Goal: Task Accomplishment & Management: Complete application form

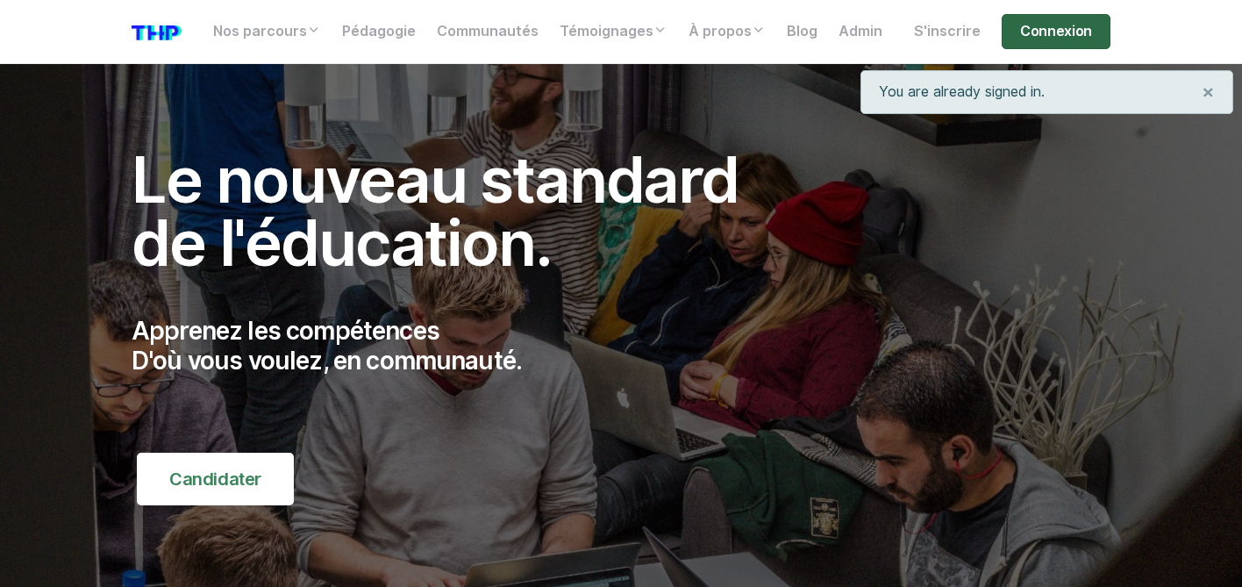
click at [1040, 28] on link "Connexion" at bounding box center [1056, 31] width 109 height 35
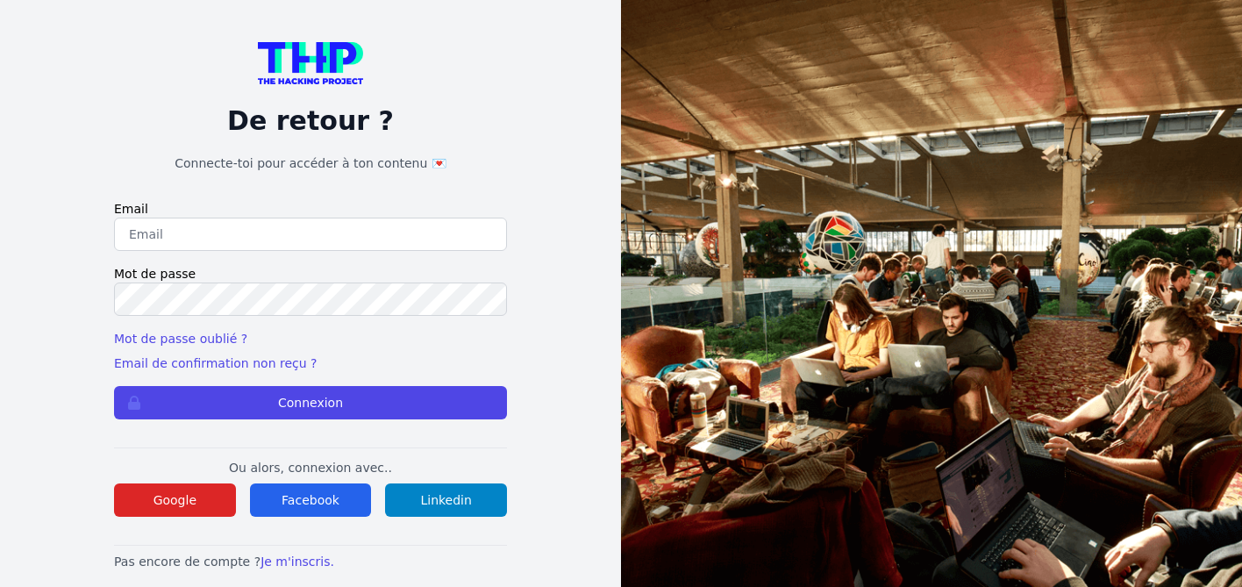
click at [197, 240] on input "email" at bounding box center [310, 234] width 393 height 33
type input "geaninamaria@hotmail.com"
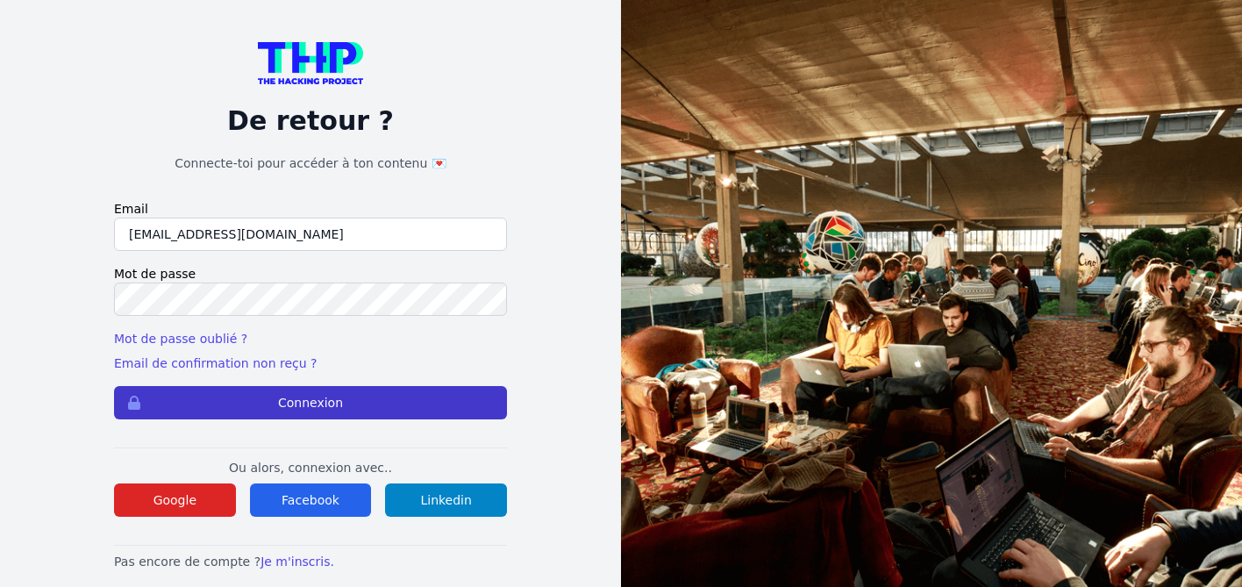
click at [234, 407] on button "Connexion" at bounding box center [310, 402] width 393 height 33
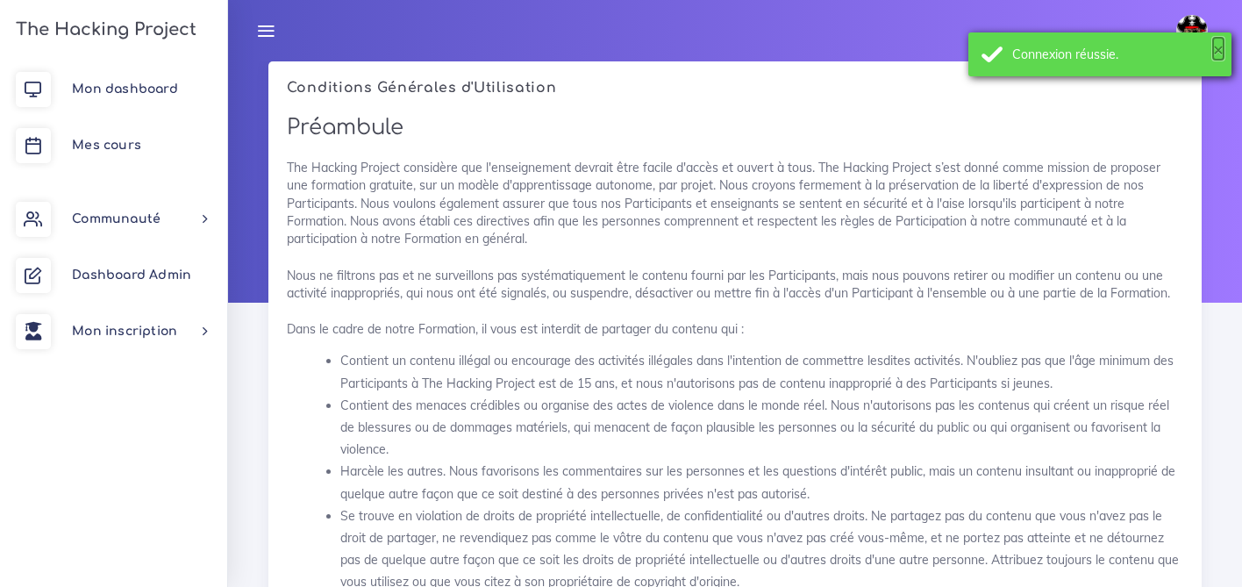
click at [1217, 54] on button "×" at bounding box center [1218, 49] width 11 height 18
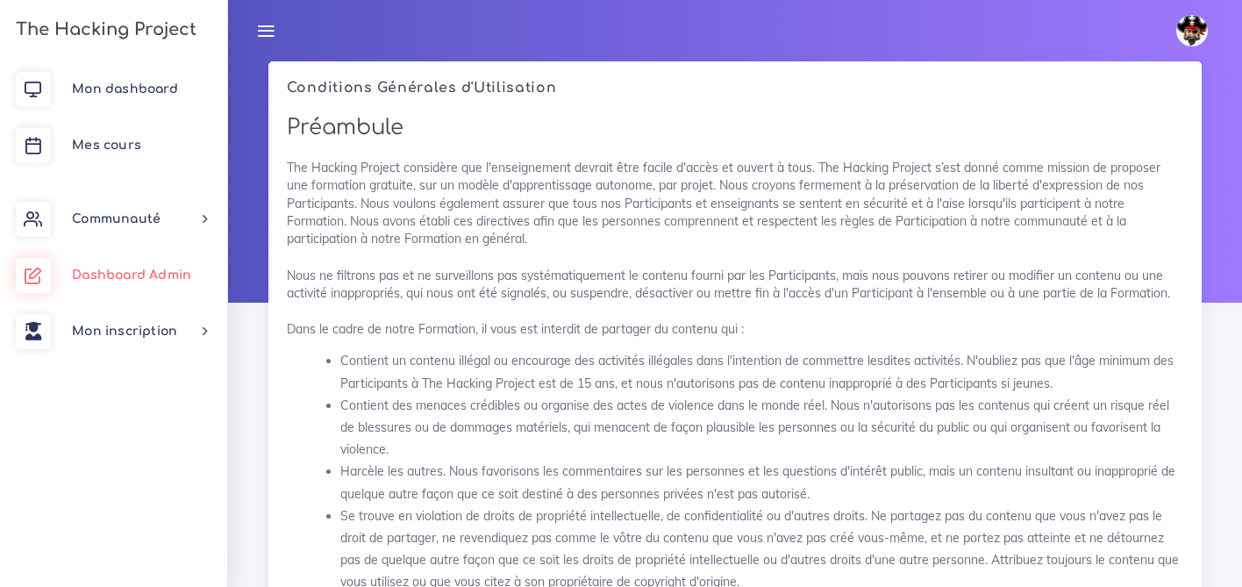
click at [113, 279] on span "Dashboard Admin" at bounding box center [131, 274] width 119 height 13
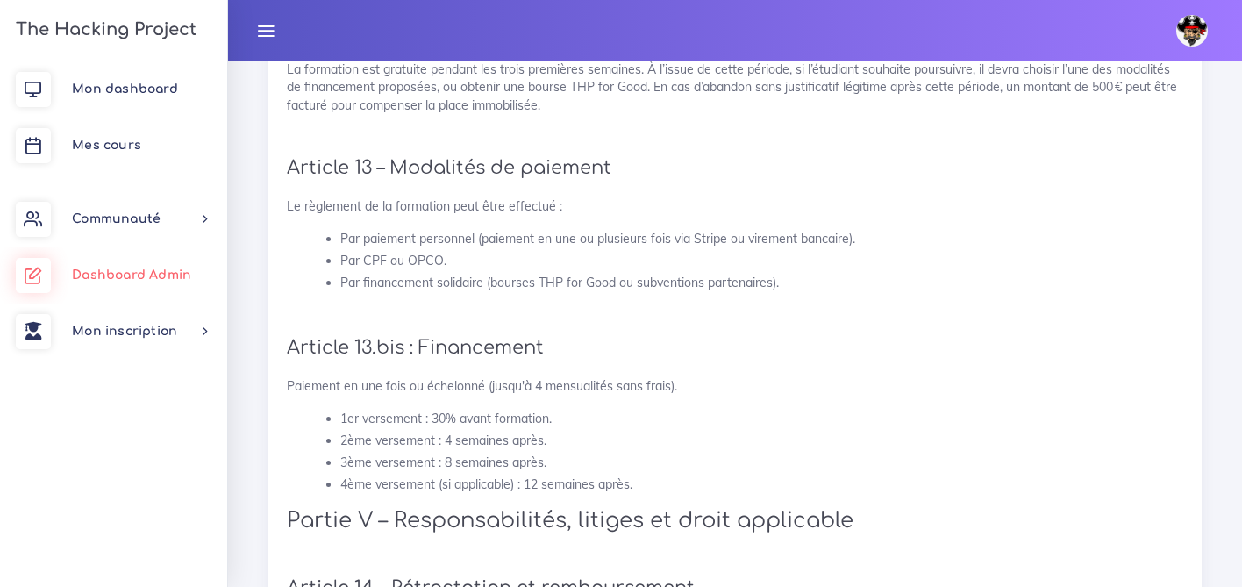
scroll to position [2554, 0]
drag, startPoint x: 441, startPoint y: 257, endPoint x: 341, endPoint y: 259, distance: 100.0
click at [341, 259] on li "Par CPF ou OPCO." at bounding box center [761, 260] width 843 height 22
copy li "Par CPF ou OPCO"
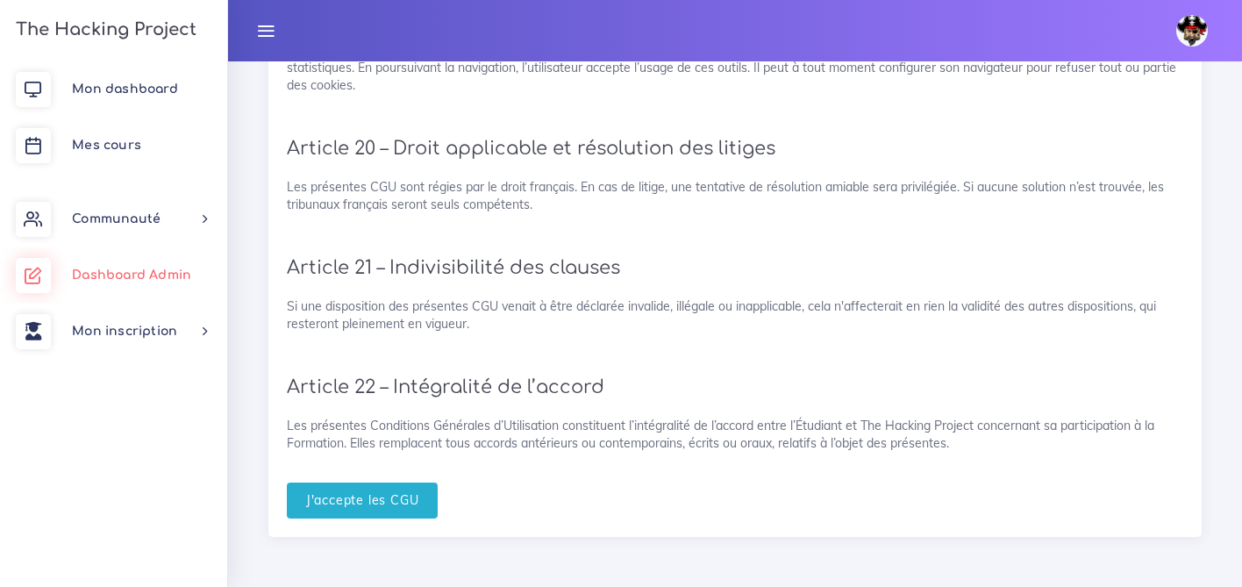
scroll to position [3822, 0]
click at [404, 498] on input "J'accepte les CGU" at bounding box center [363, 500] width 152 height 36
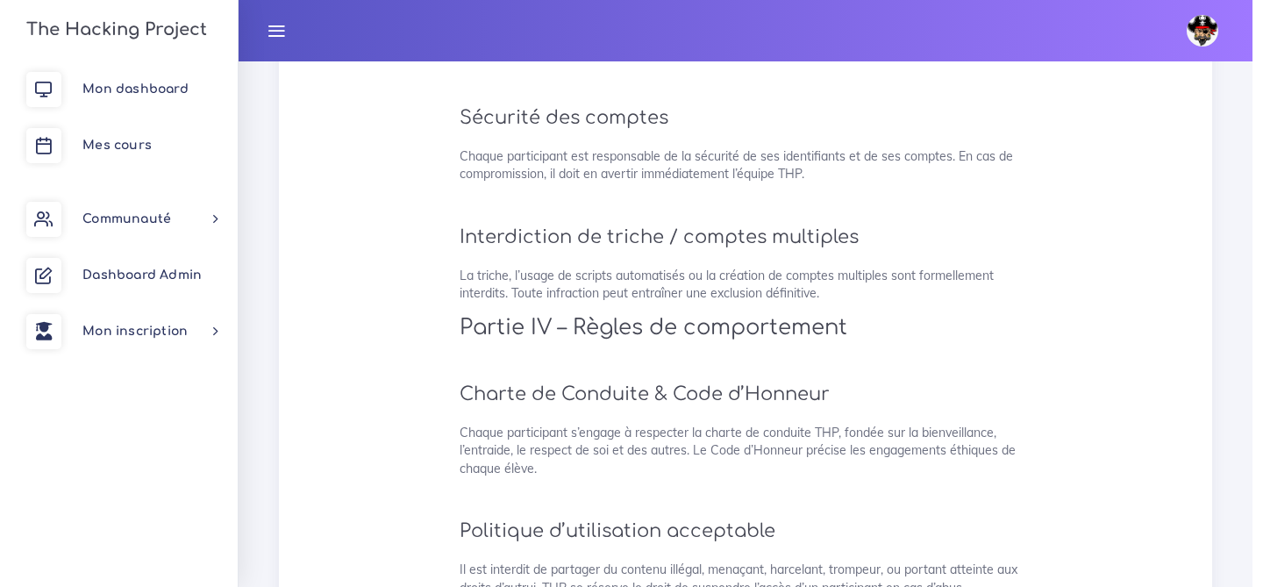
scroll to position [3175, 0]
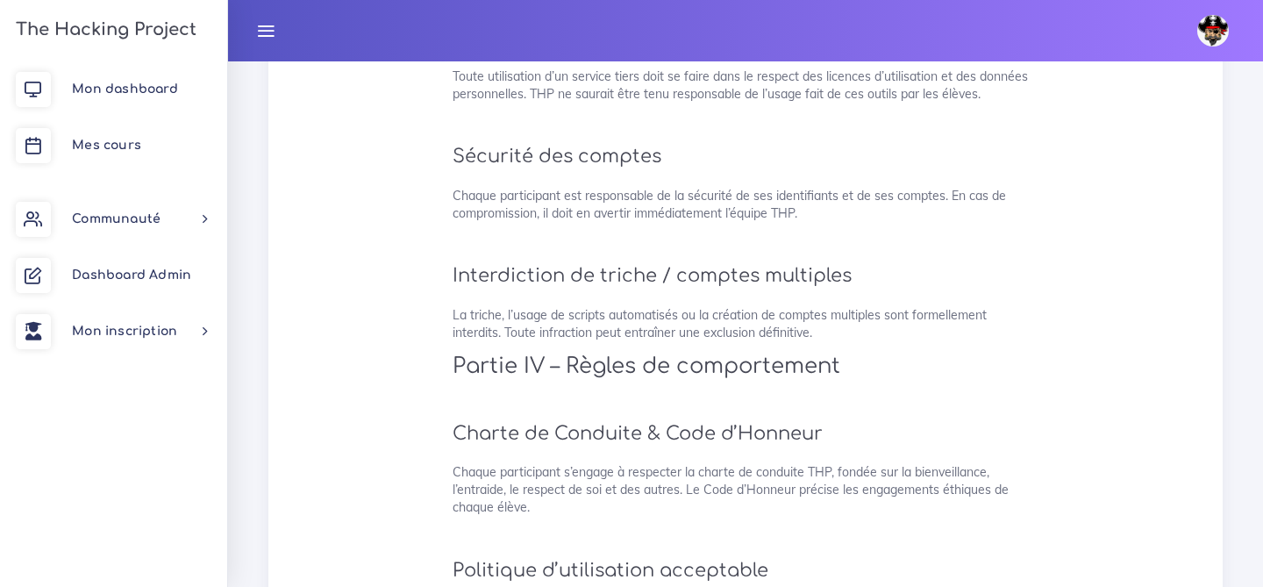
click at [1212, 24] on img at bounding box center [1213, 31] width 32 height 32
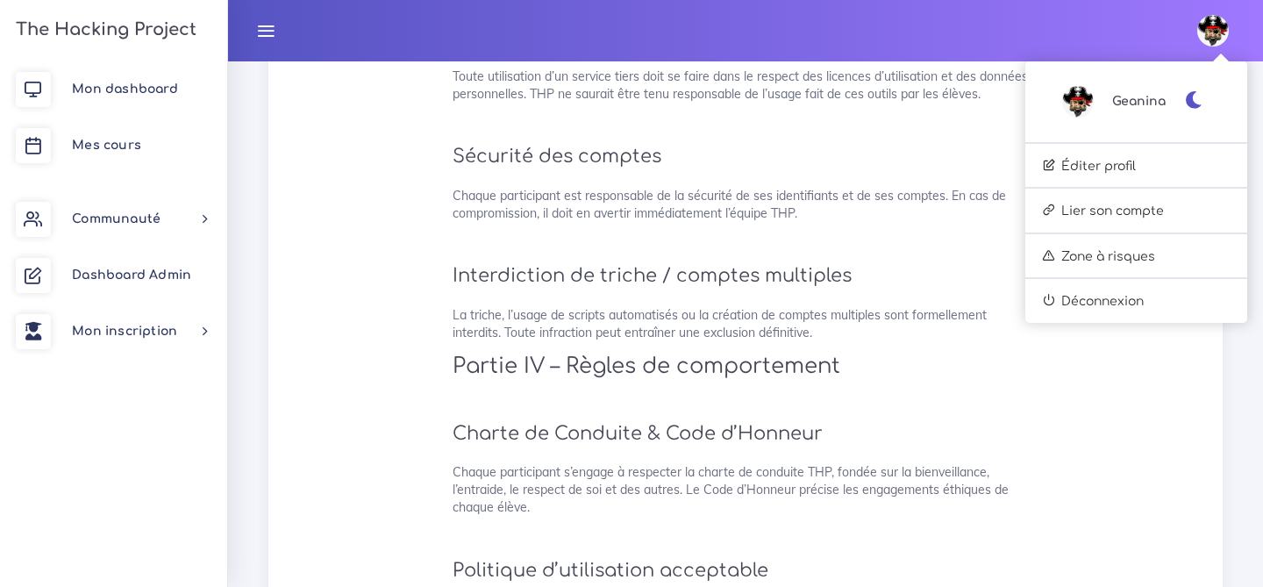
click at [1200, 98] on icon "button" at bounding box center [1194, 100] width 18 height 18
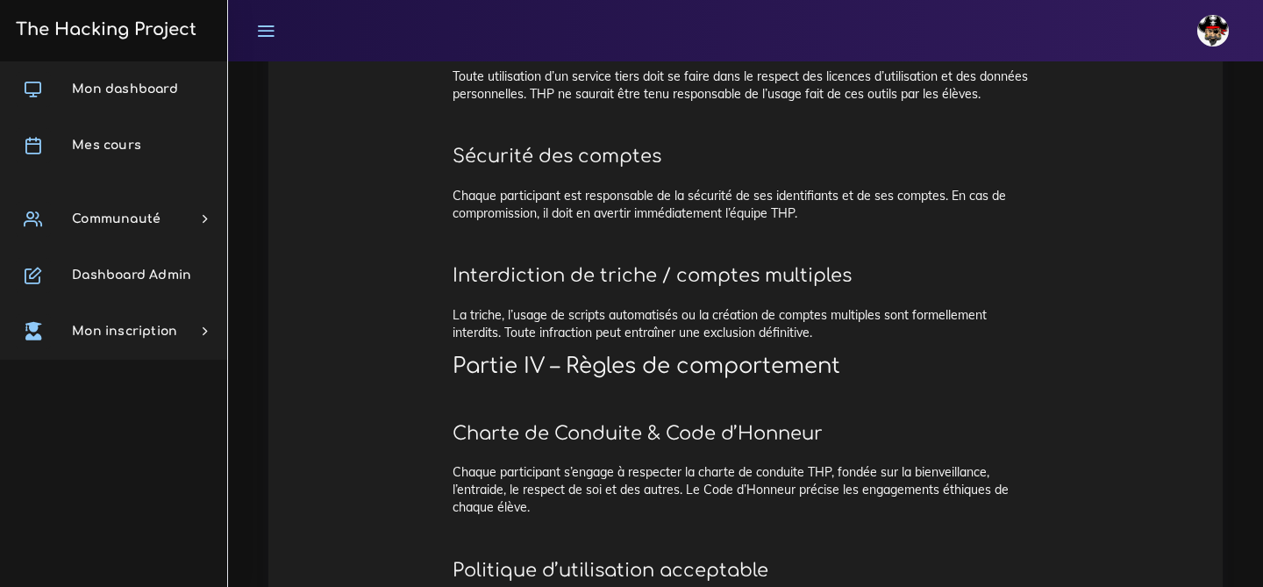
click at [1208, 57] on link at bounding box center [1216, 30] width 62 height 61
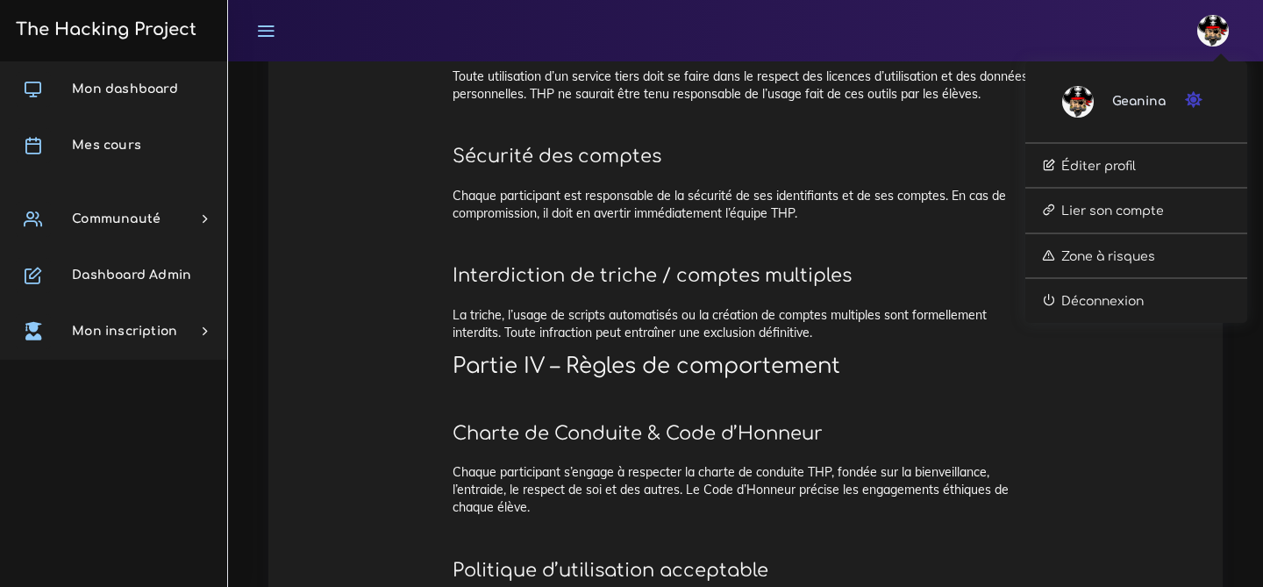
click at [1203, 96] on icon "button" at bounding box center [1194, 100] width 18 height 18
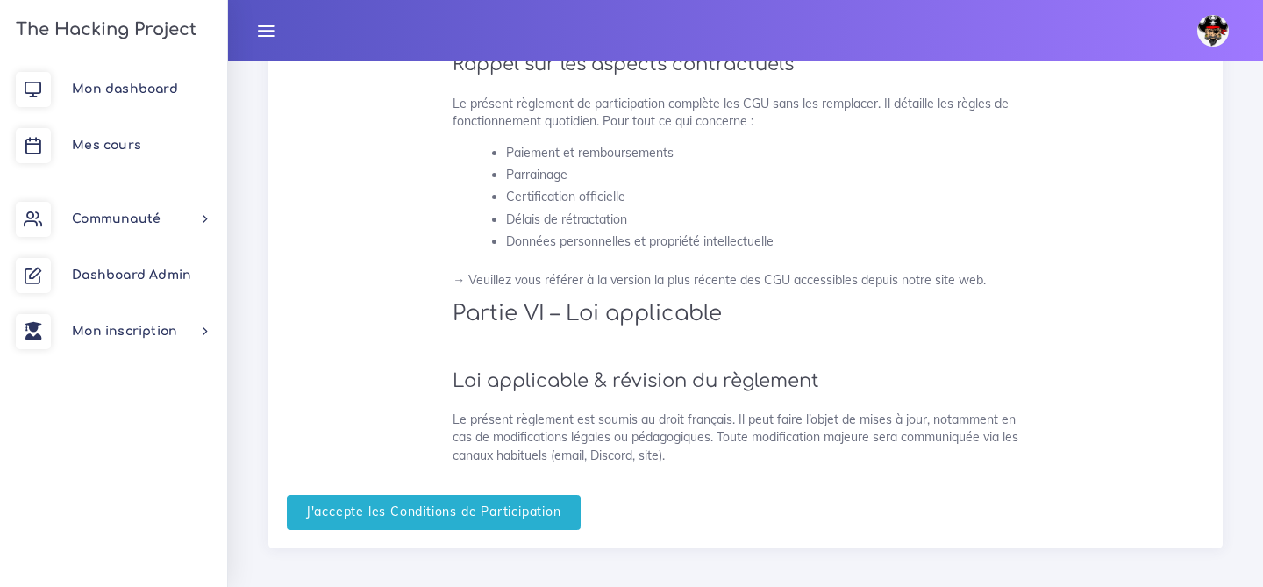
scroll to position [4522, 0]
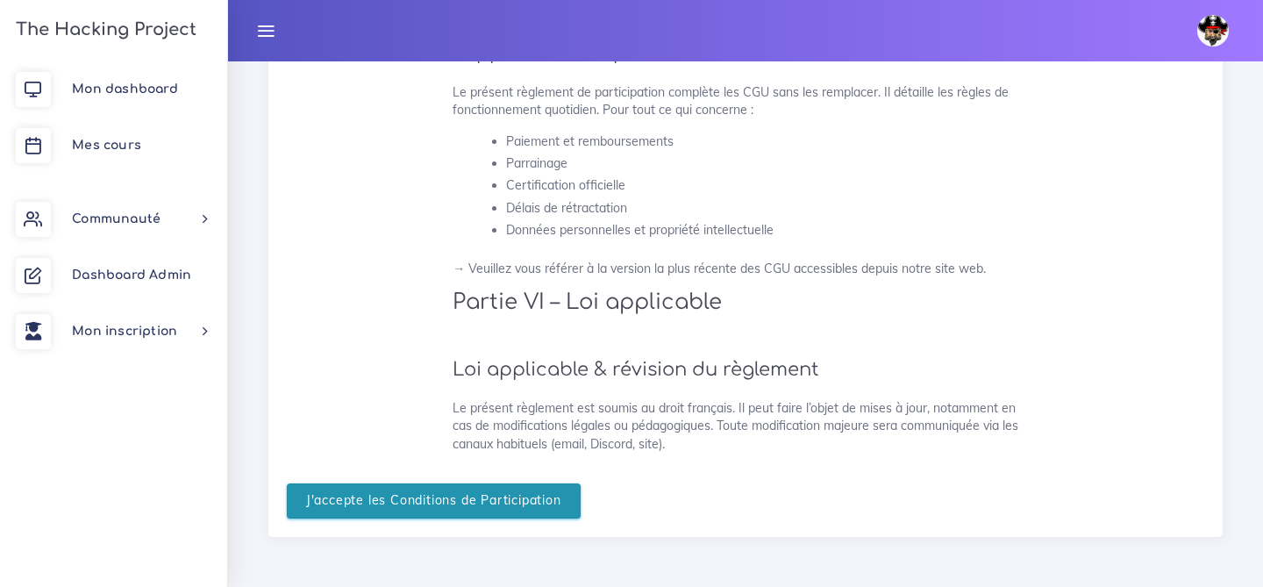
click at [518, 508] on input "J'accepte les Conditions de Participation" at bounding box center [434, 501] width 294 height 36
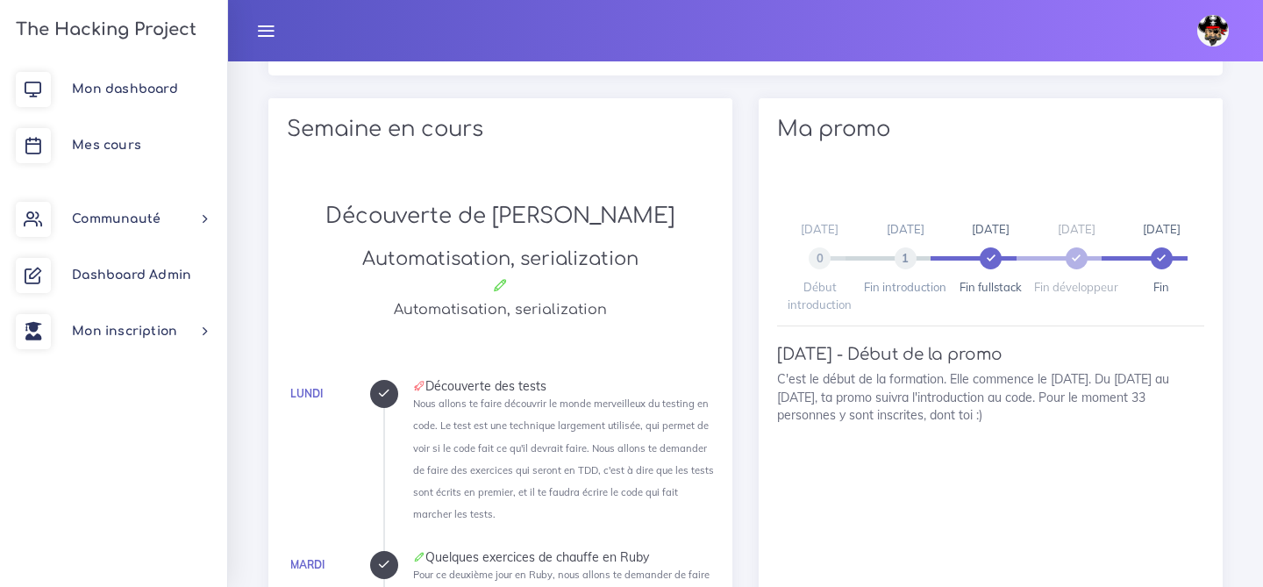
scroll to position [854, 0]
